Goal: Navigation & Orientation: Find specific page/section

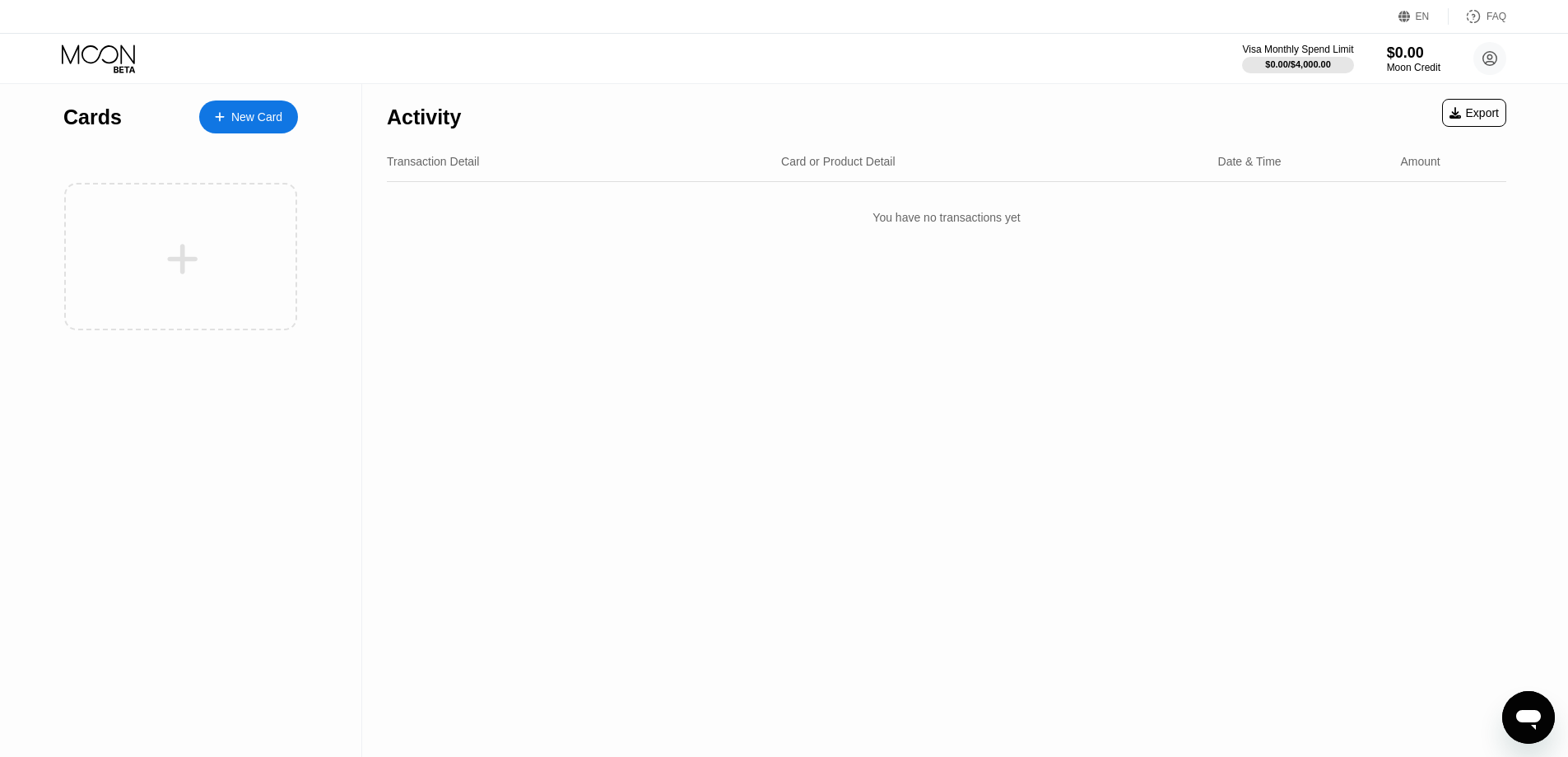
click at [541, 324] on div "Activity Export Transaction Detail Card or Product Detail Date & Time Amount Yo…" at bounding box center [947, 420] width 1169 height 673
click at [427, 181] on div "Transaction Detail Card or Product Detail Date & Time Amount" at bounding box center [946, 161] width 1119 height 40
click at [431, 178] on div "Transaction Detail Card or Product Detail Date & Time Amount" at bounding box center [946, 161] width 1119 height 40
drag, startPoint x: 431, startPoint y: 178, endPoint x: 594, endPoint y: 180, distance: 163.0
click at [454, 174] on div "Transaction Detail Card or Product Detail Date & Time Amount" at bounding box center [946, 161] width 1119 height 40
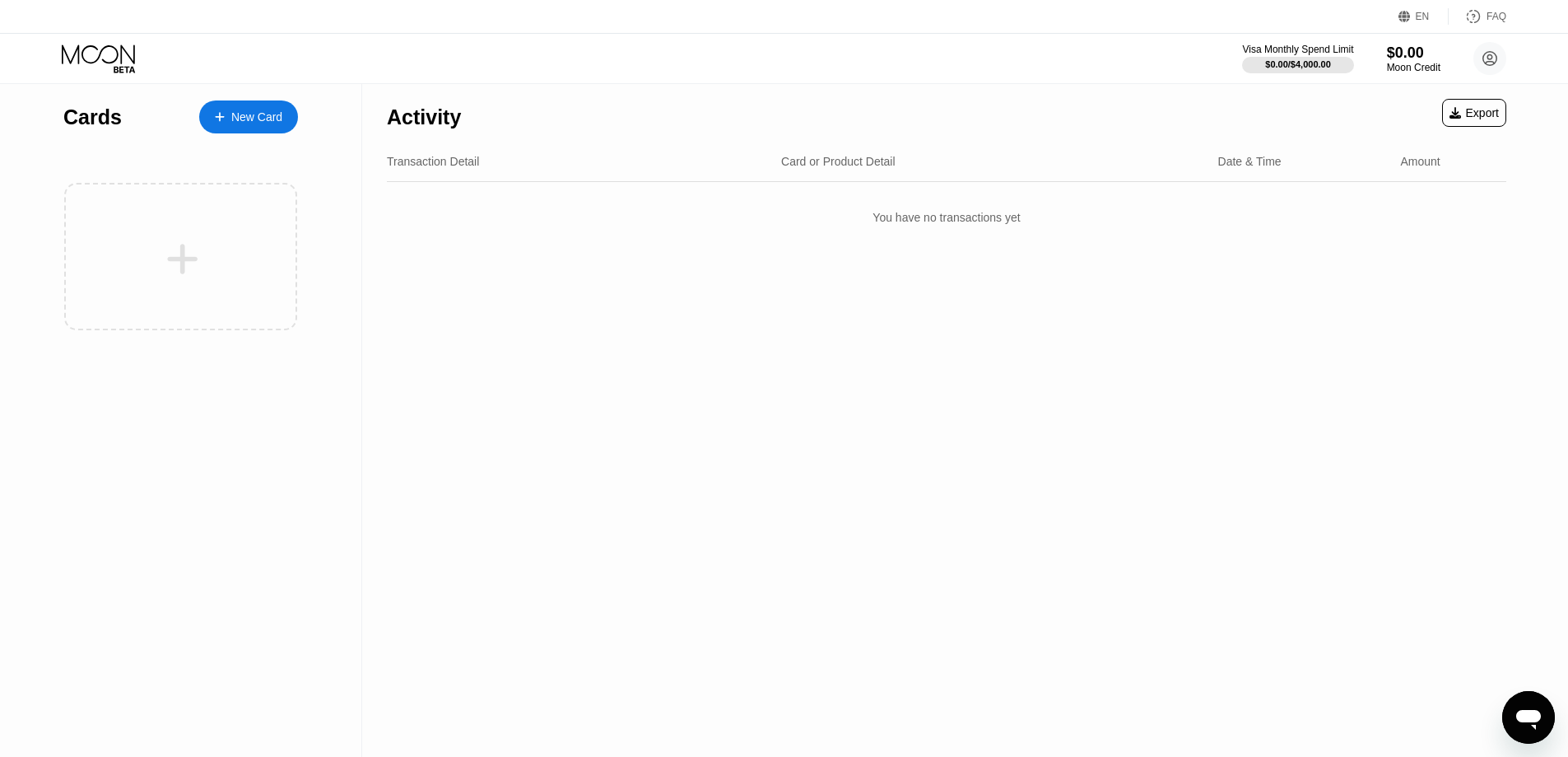
drag, startPoint x: 1080, startPoint y: 209, endPoint x: 1094, endPoint y: 208, distance: 14.0
click at [1084, 209] on div "You have no transactions yet" at bounding box center [946, 218] width 1119 height 46
click at [1094, 208] on div "You have no transactions yet" at bounding box center [946, 218] width 1119 height 46
click at [1088, 208] on div "You have no transactions yet" at bounding box center [946, 218] width 1119 height 46
click at [1411, 55] on div "$0.00" at bounding box center [1413, 52] width 55 height 17
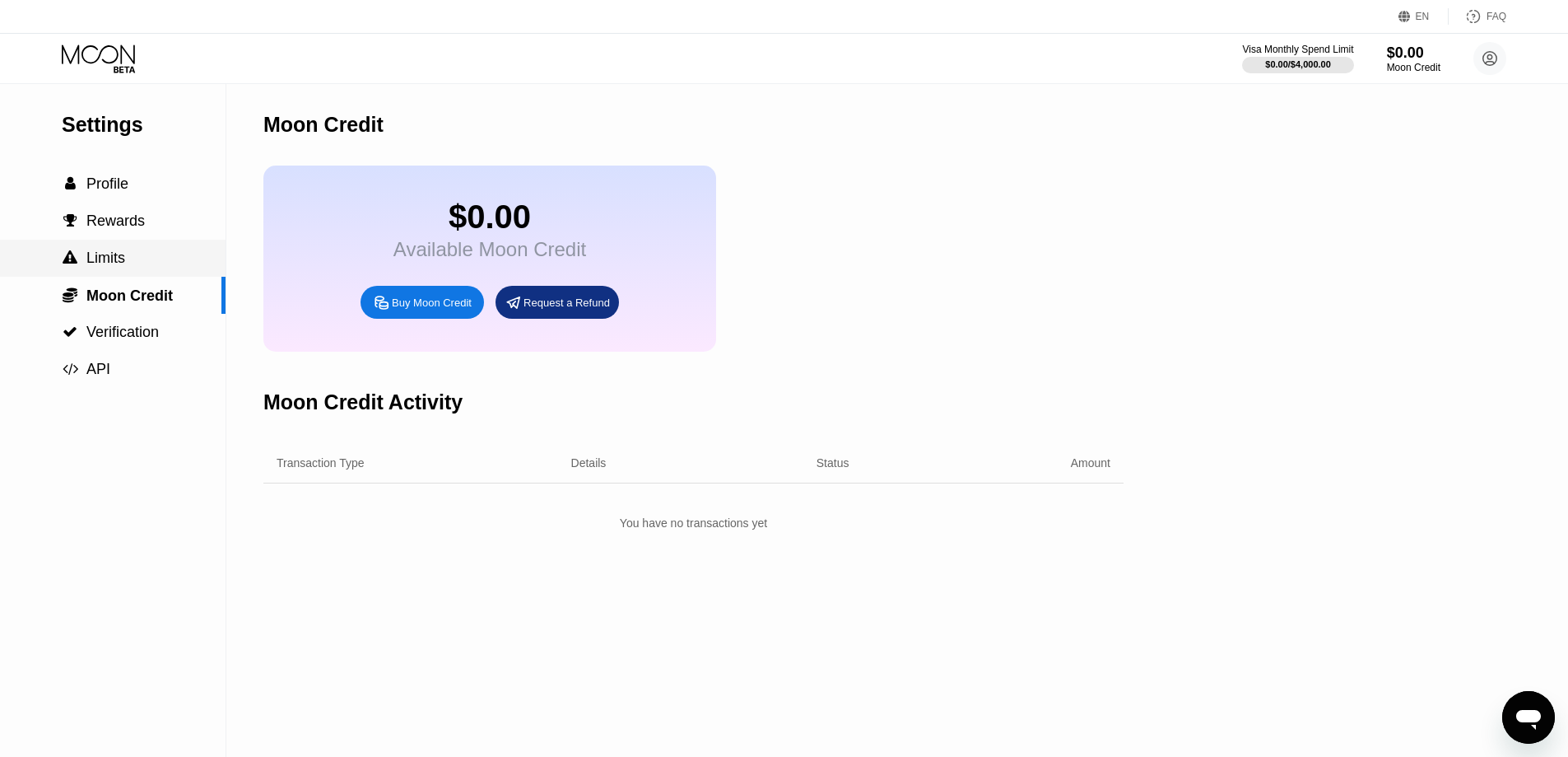
click at [123, 262] on span "Limits" at bounding box center [106, 258] width 39 height 17
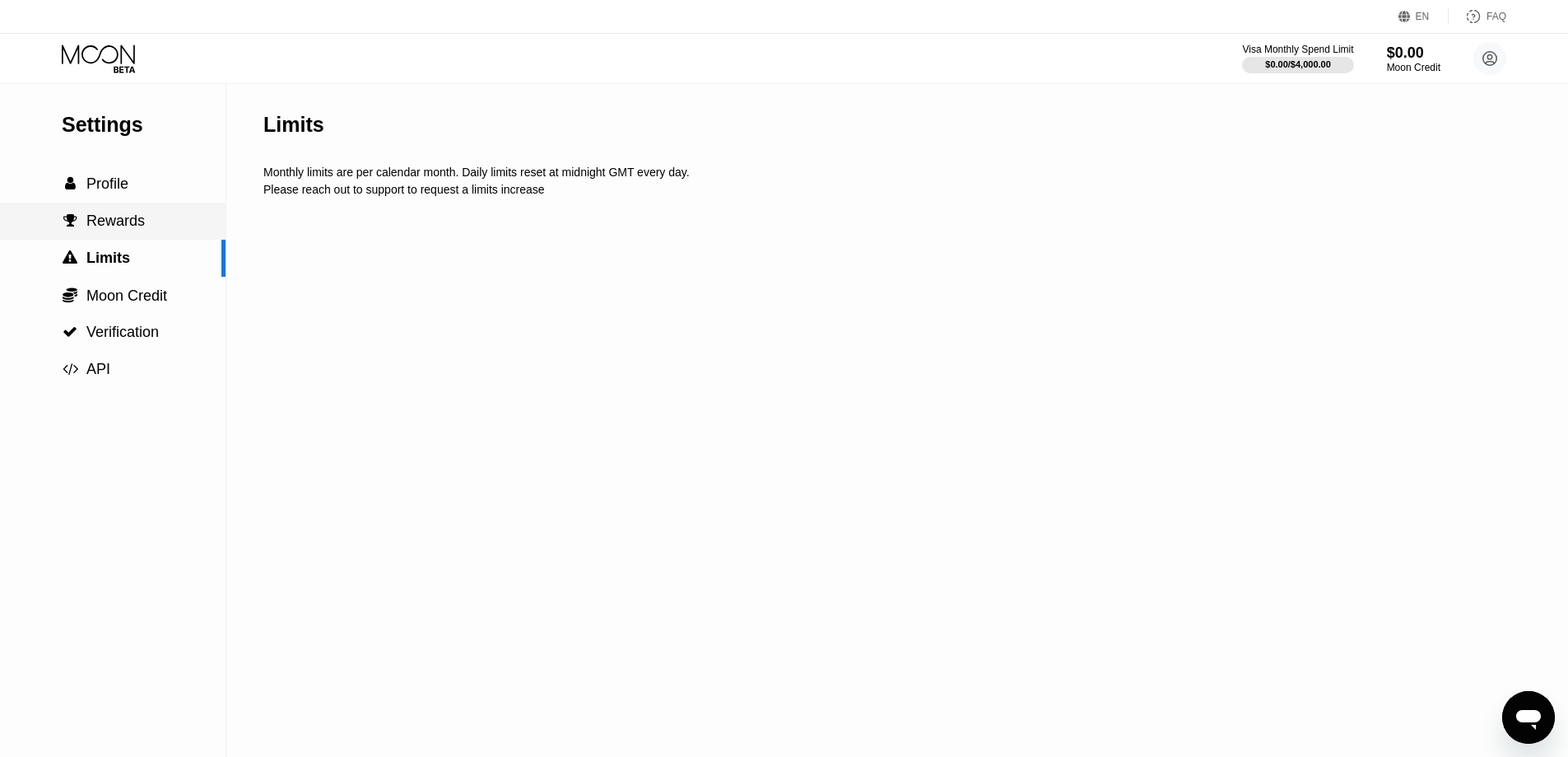
click at [129, 238] on div " Rewards" at bounding box center [113, 221] width 226 height 37
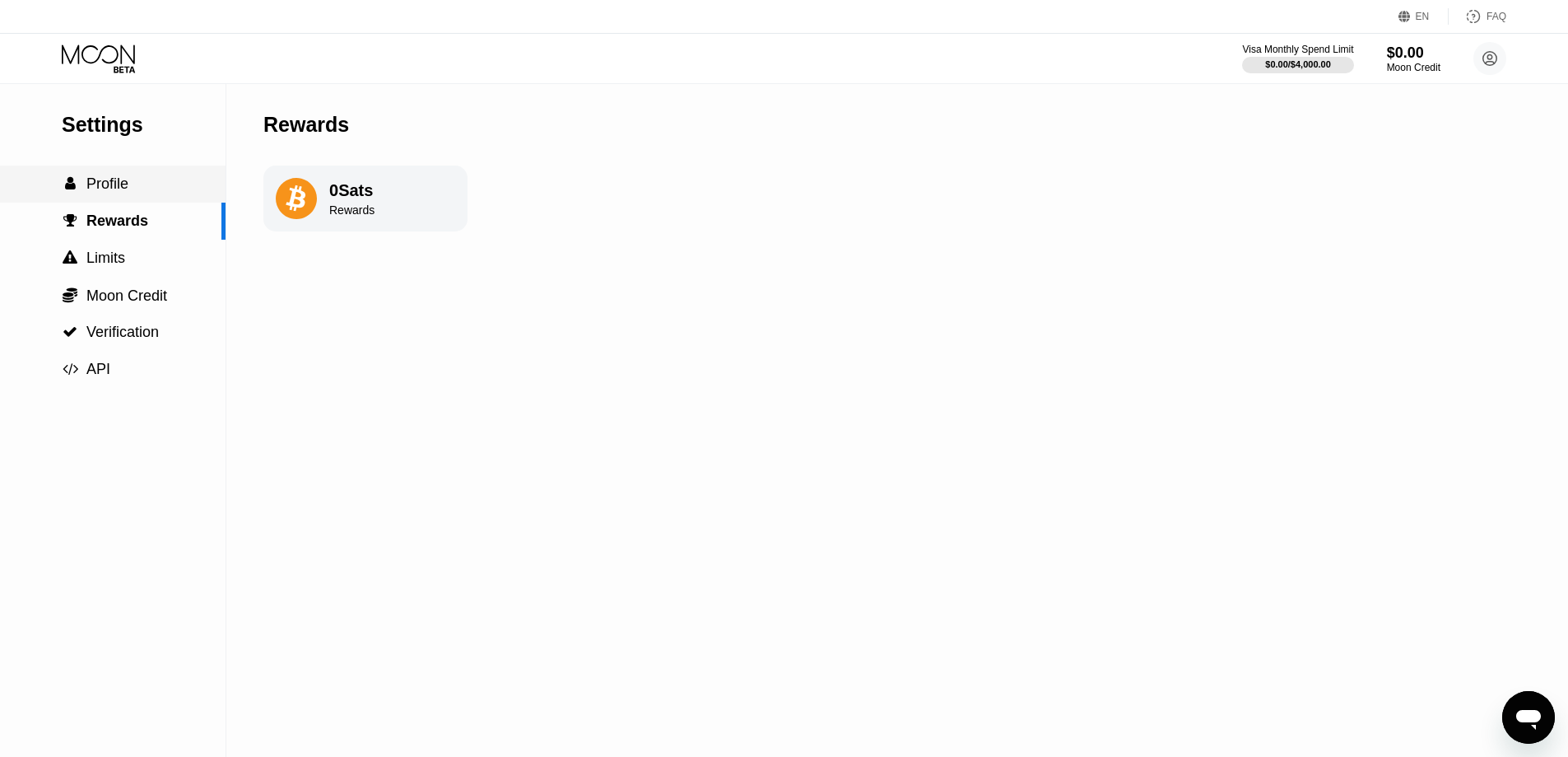
click at [143, 186] on div " Profile" at bounding box center [113, 183] width 226 height 17
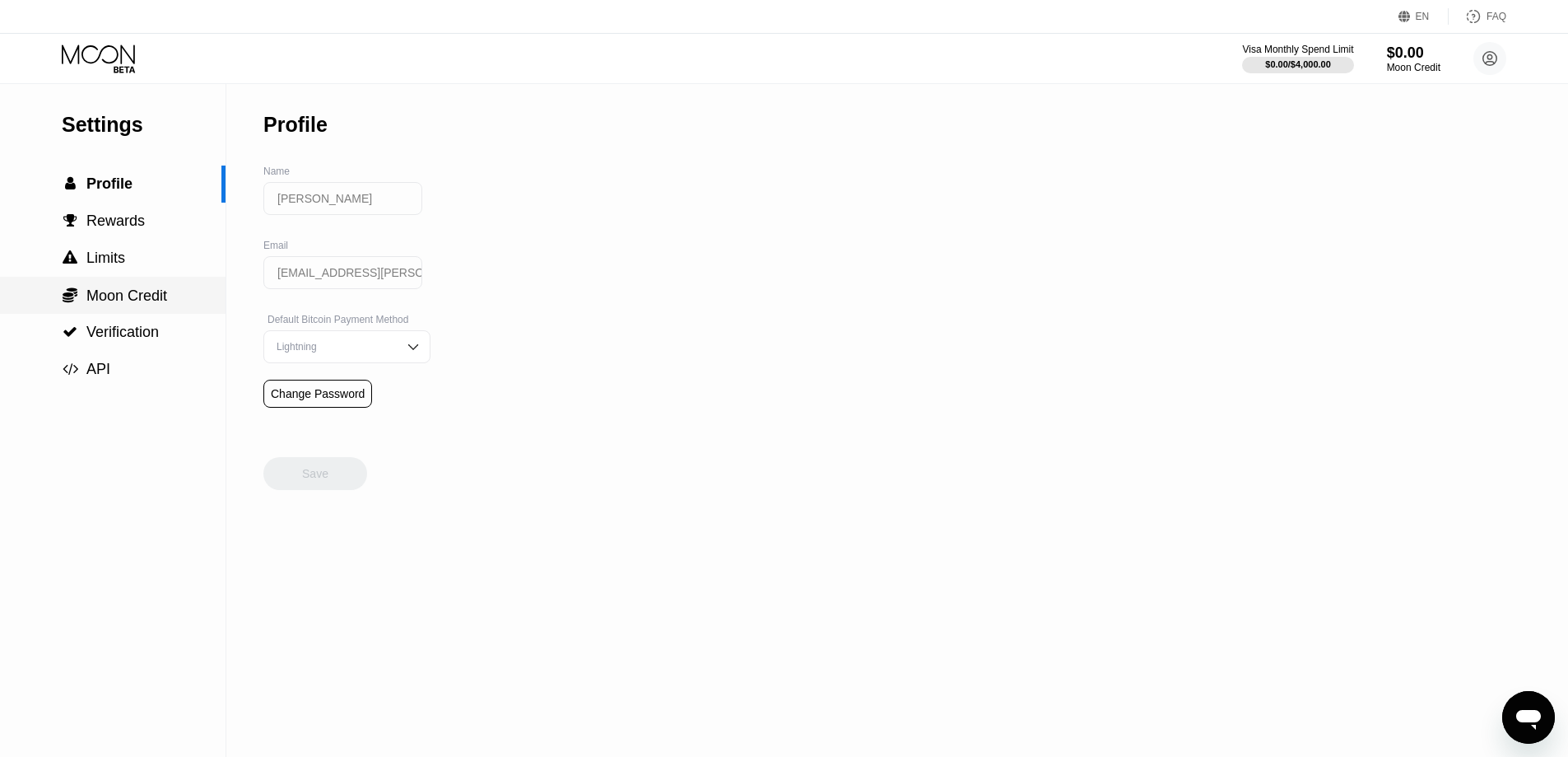
click at [127, 309] on div " Moon Credit" at bounding box center [113, 295] width 226 height 37
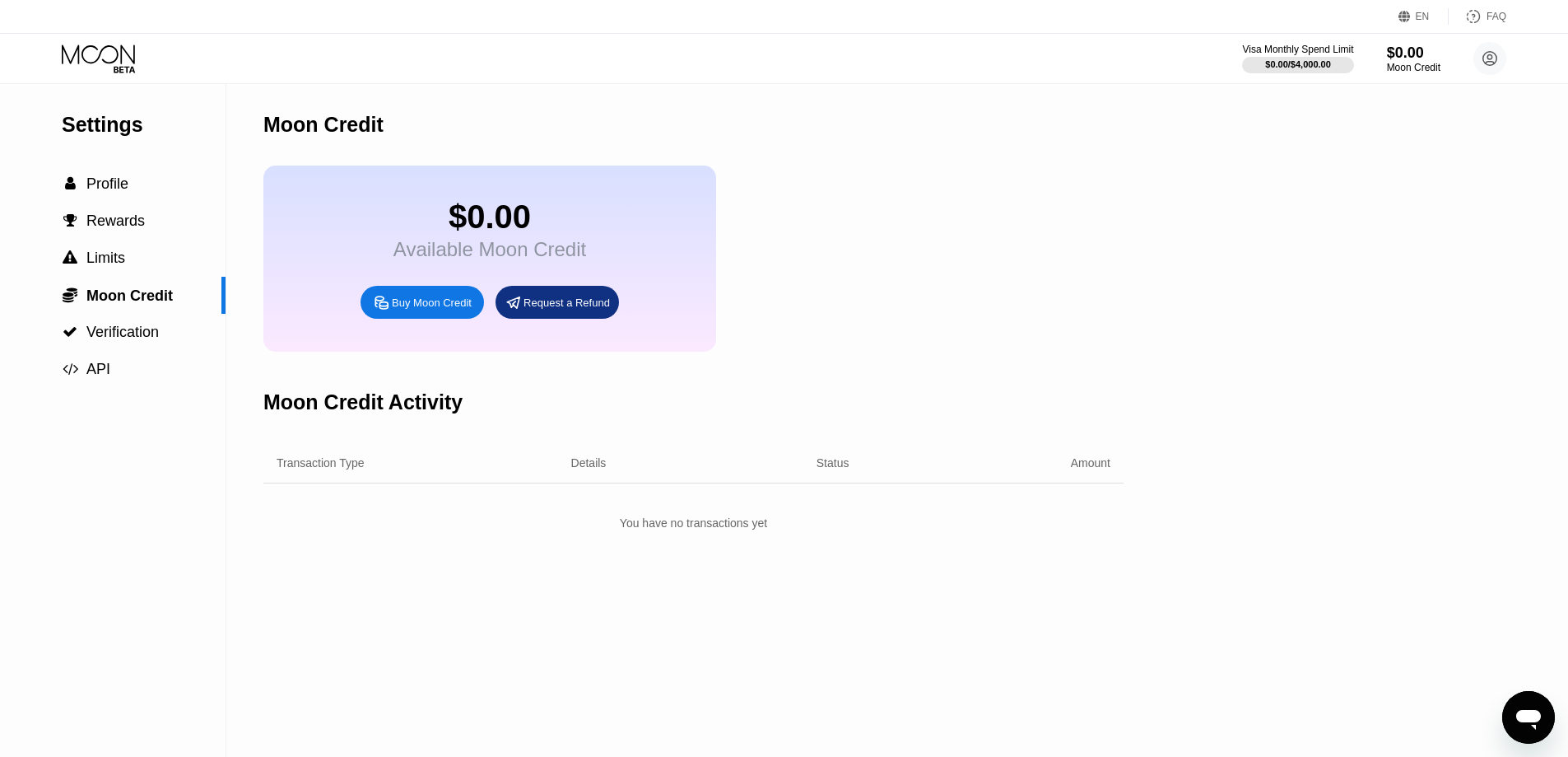
click at [435, 309] on div "Buy Moon Credit" at bounding box center [432, 303] width 80 height 14
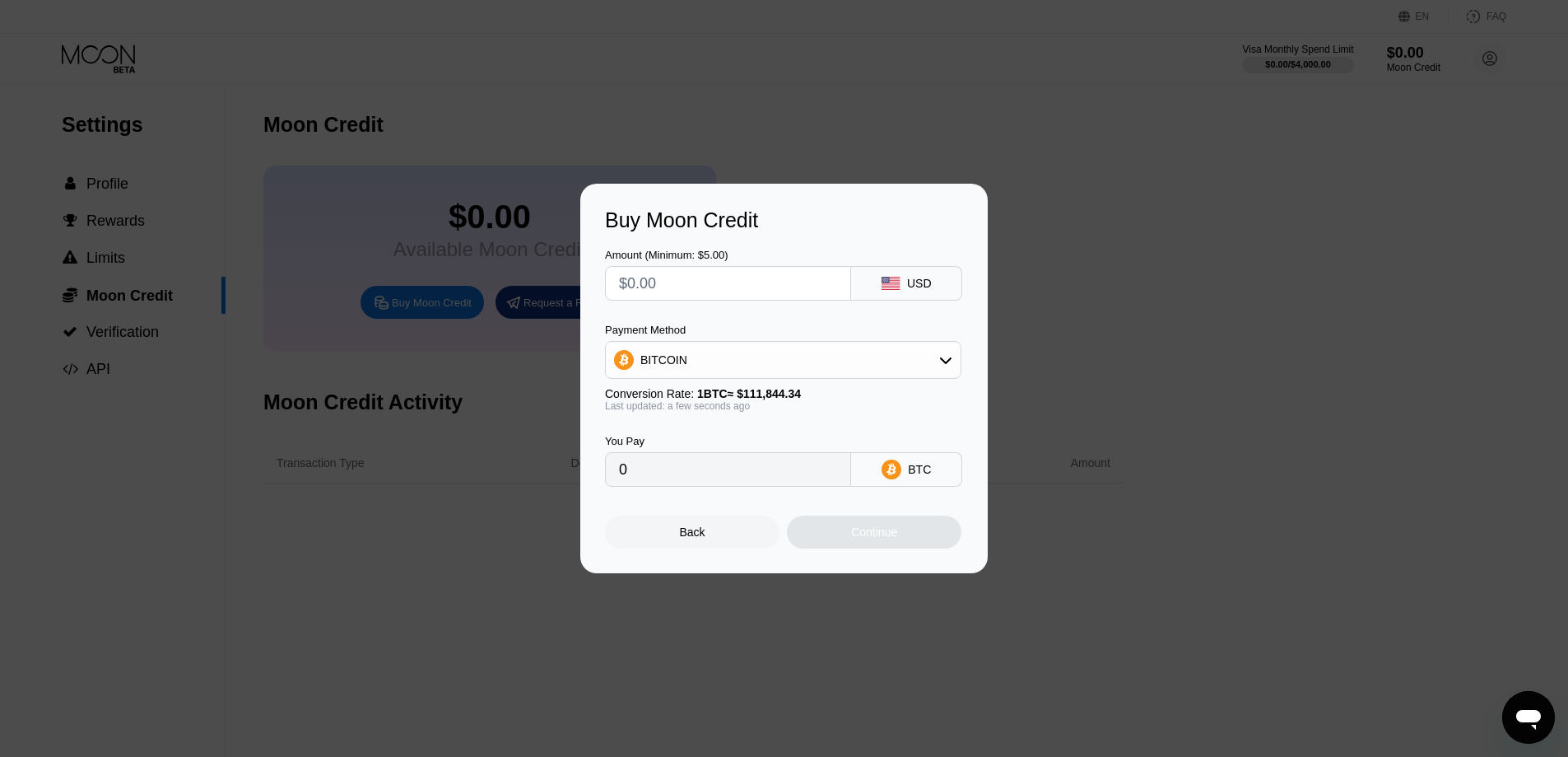
click at [693, 534] on div "Back" at bounding box center [692, 531] width 26 height 13
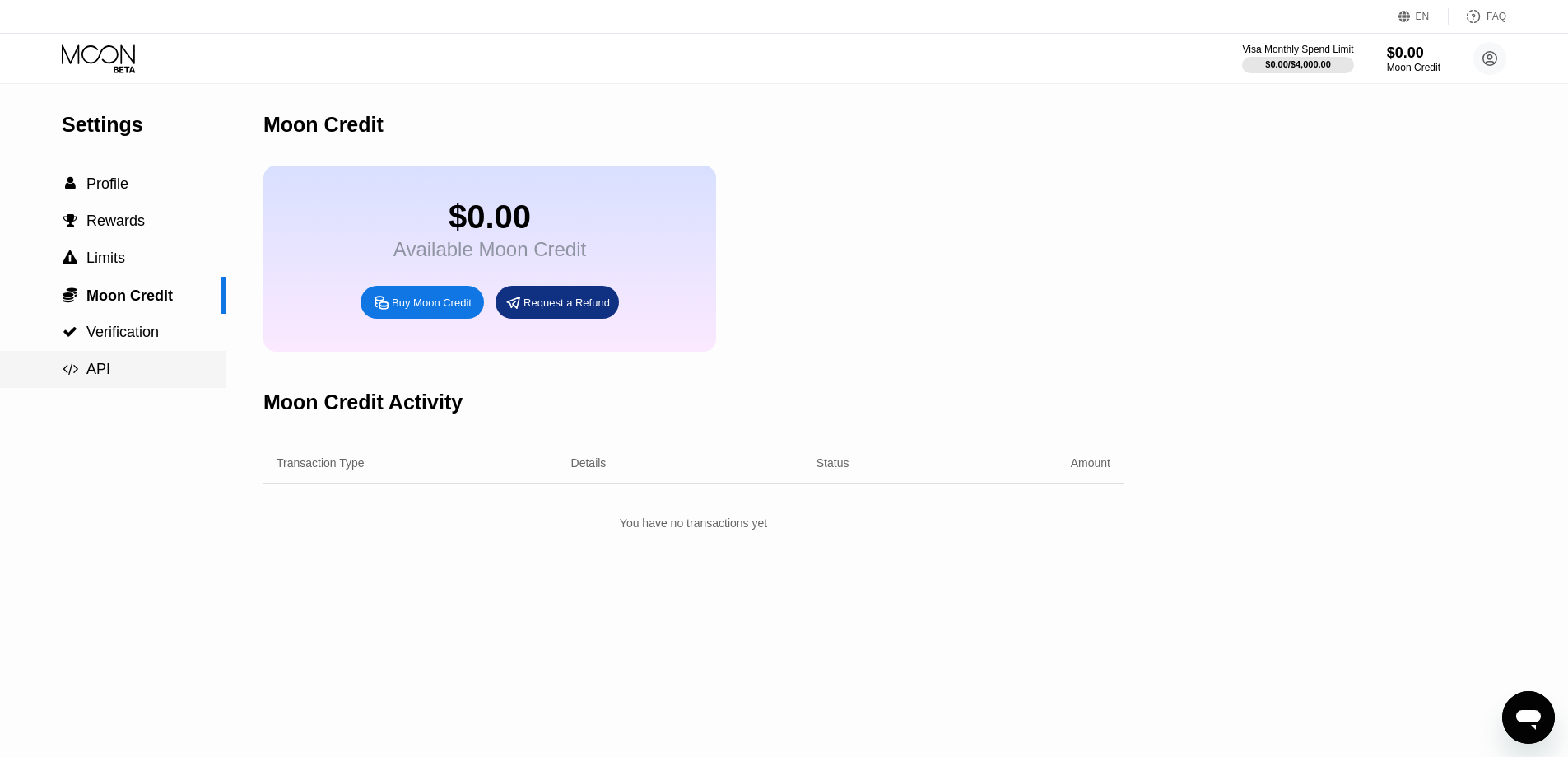
click at [102, 376] on span "API" at bounding box center [98, 369] width 24 height 17
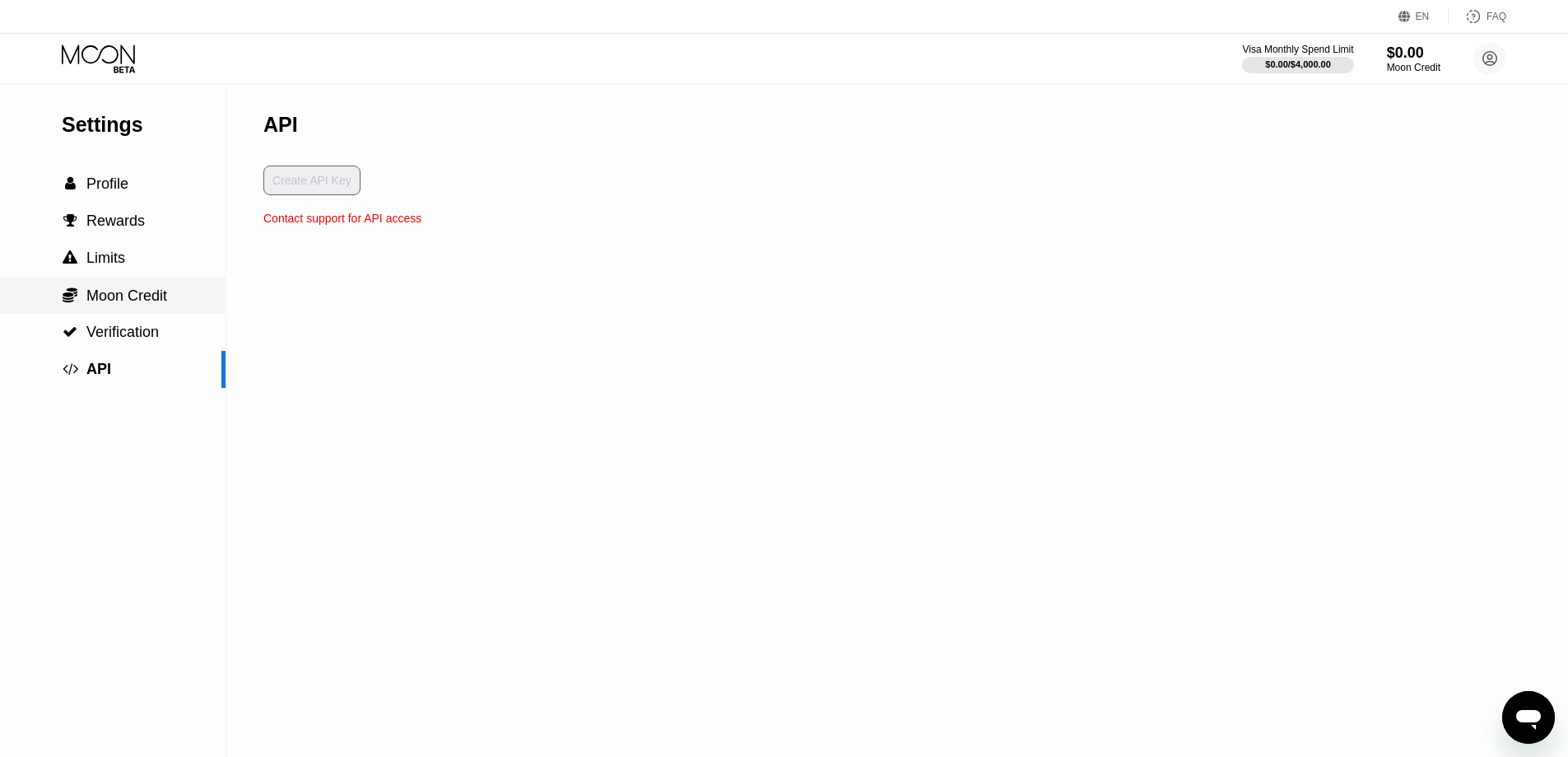
click at [109, 302] on span "Moon Credit" at bounding box center [126, 295] width 81 height 17
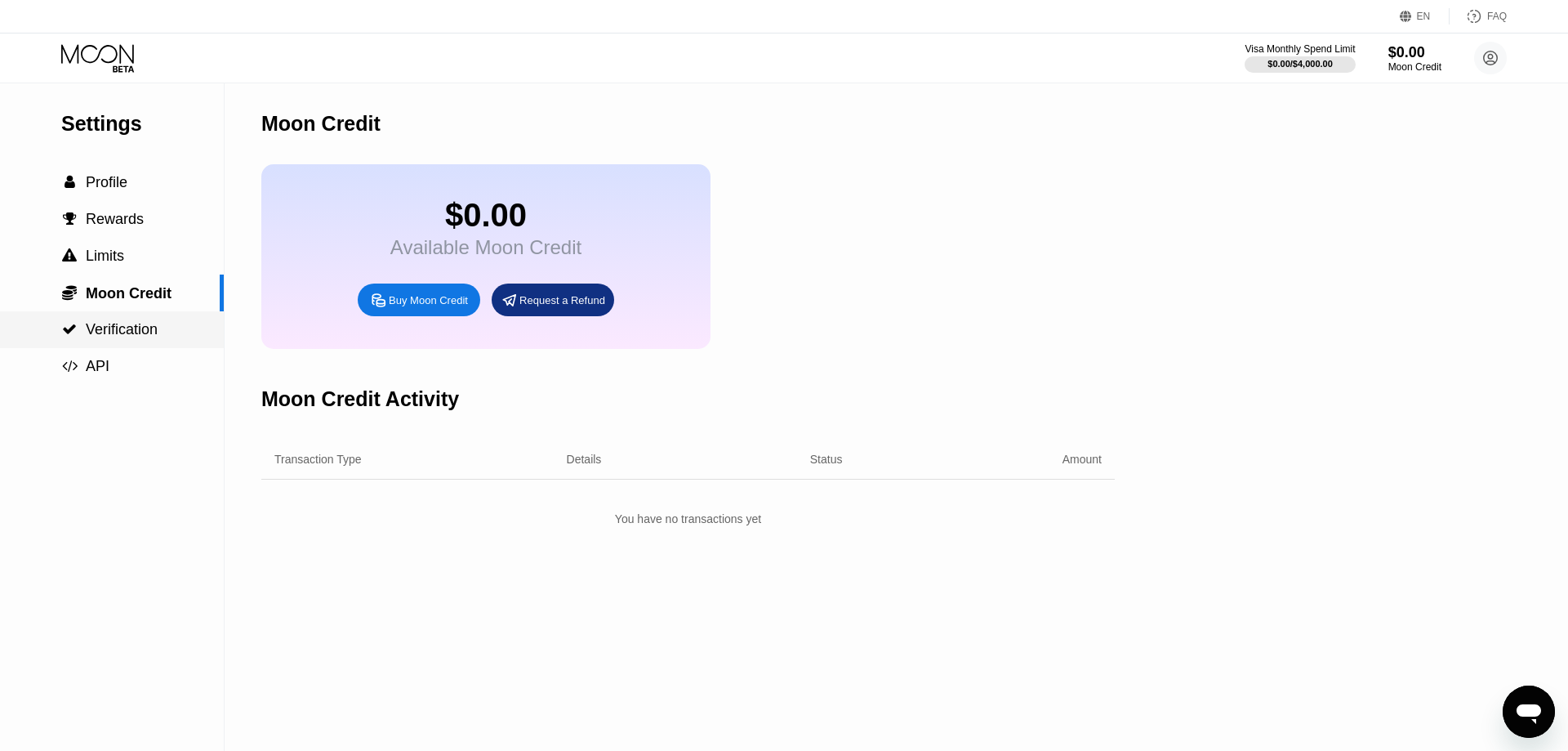
click at [107, 338] on span "Verification" at bounding box center [122, 329] width 72 height 17
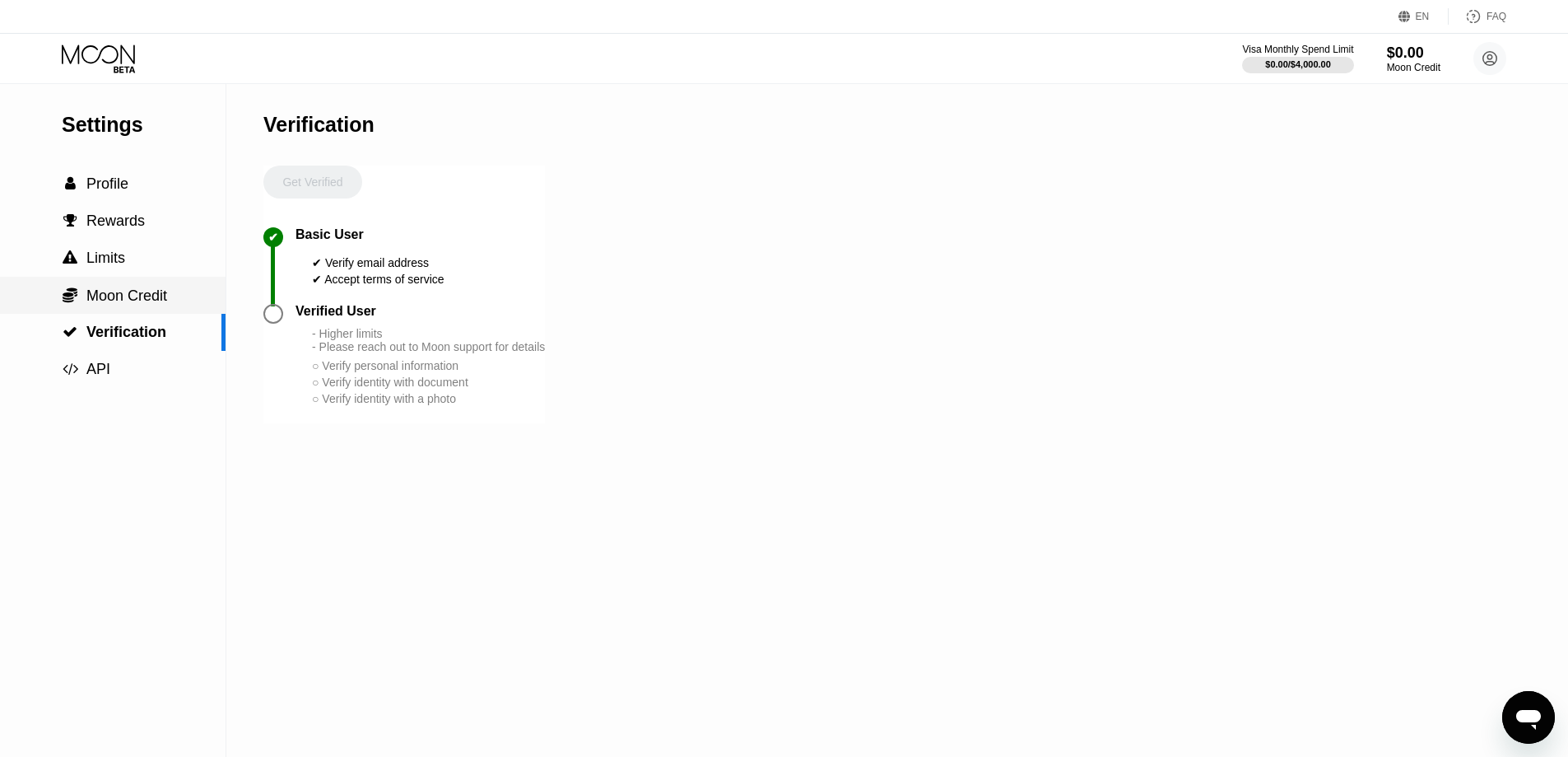
click at [114, 288] on div " Moon Credit" at bounding box center [113, 295] width 226 height 37
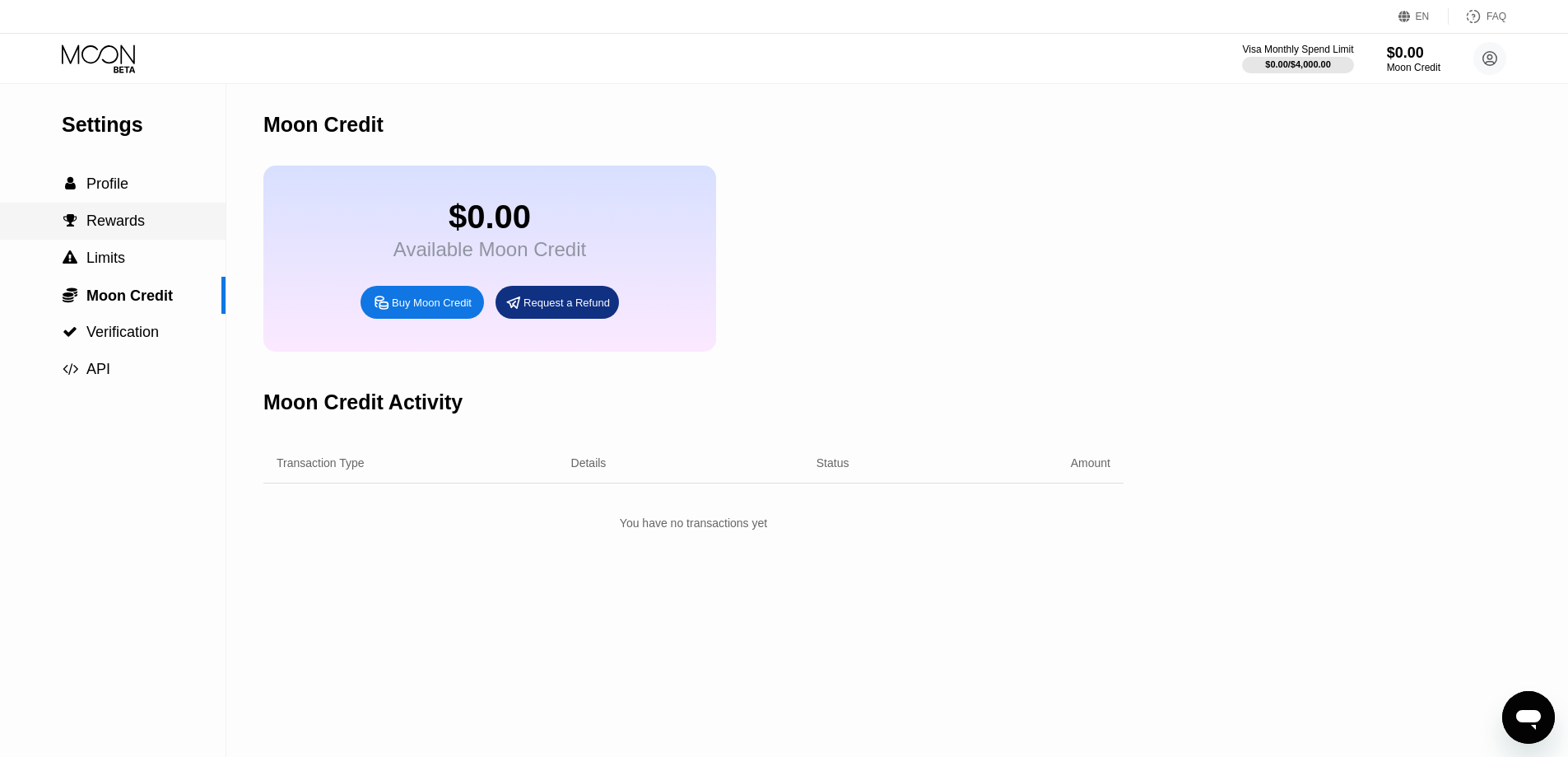
click at [107, 208] on div " Rewards" at bounding box center [113, 221] width 226 height 37
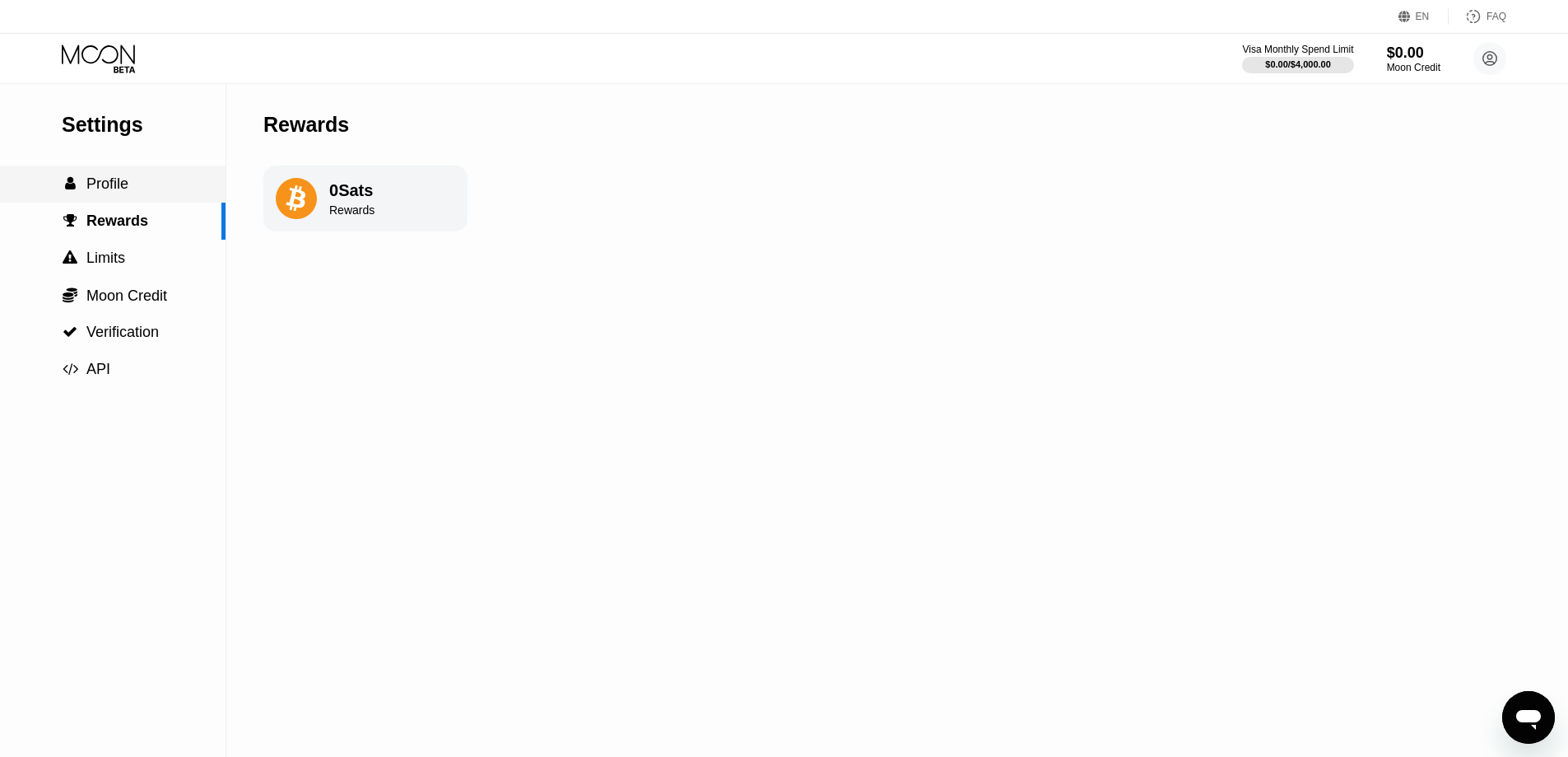
click at [113, 177] on div " Profile" at bounding box center [113, 184] width 226 height 37
